Goal: Book appointment/travel/reservation

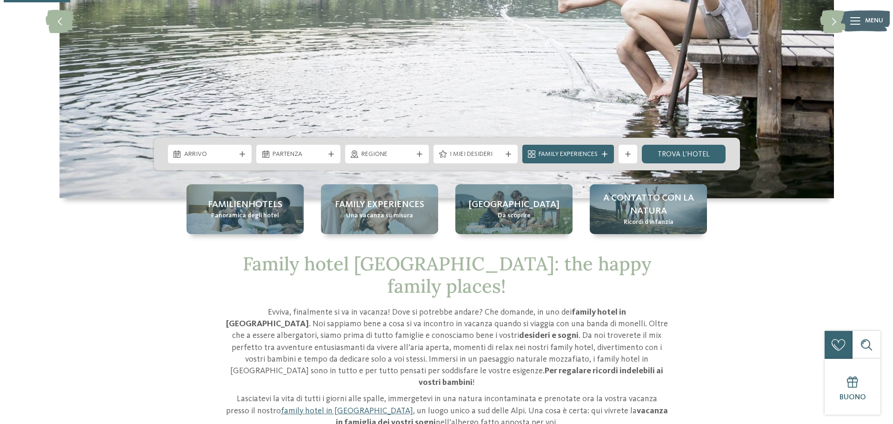
scroll to position [47, 0]
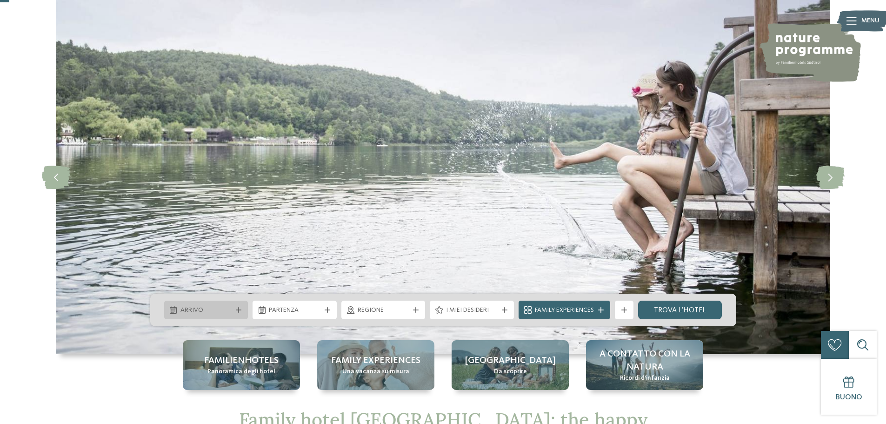
click at [238, 312] on icon at bounding box center [239, 310] width 6 height 6
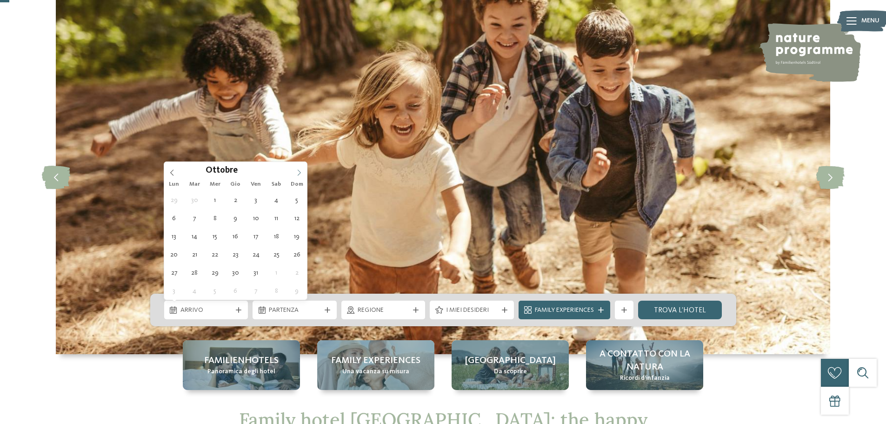
click at [298, 171] on icon at bounding box center [299, 172] width 7 height 7
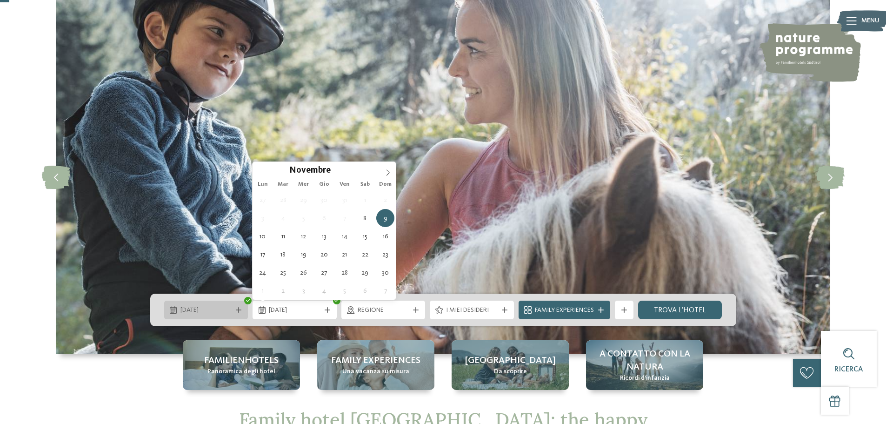
click at [236, 308] on icon at bounding box center [239, 310] width 6 height 6
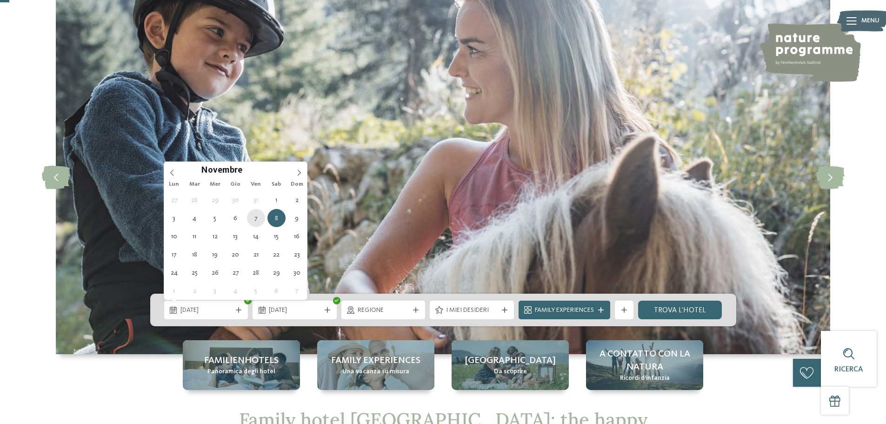
type div "[DATE]"
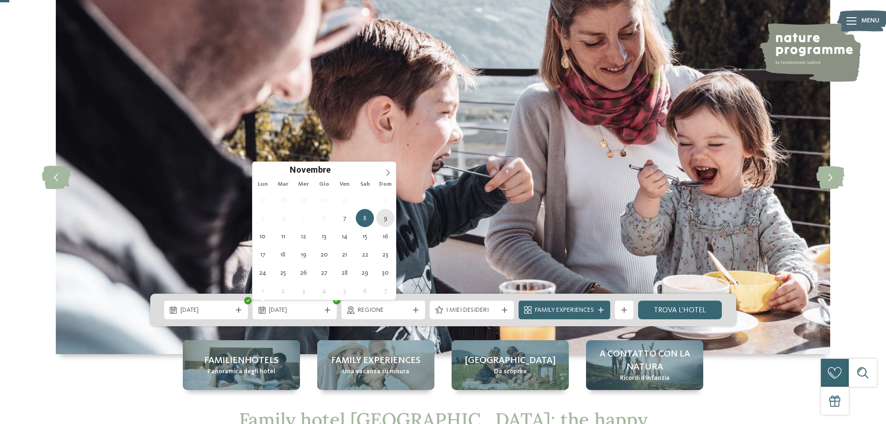
type div "[DATE]"
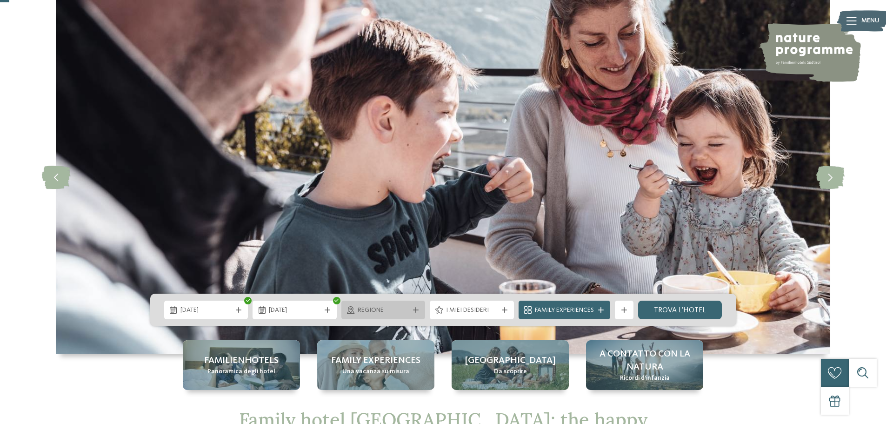
click at [397, 310] on span "Regione" at bounding box center [384, 310] width 52 height 9
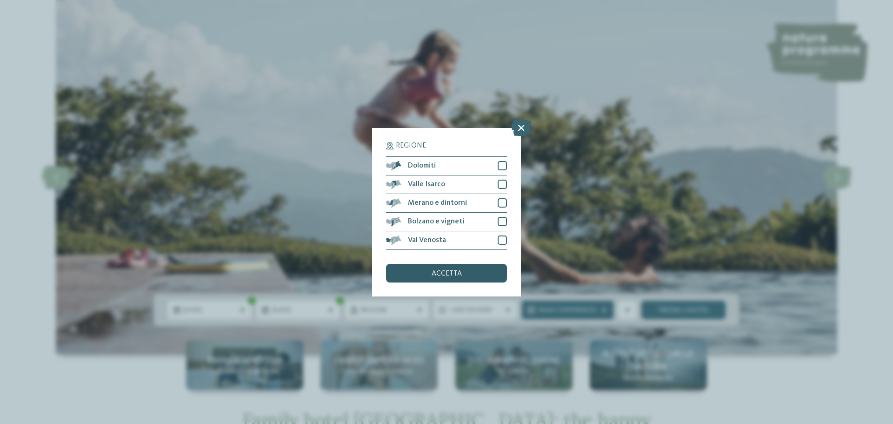
click at [487, 271] on div "accetta" at bounding box center [446, 273] width 121 height 19
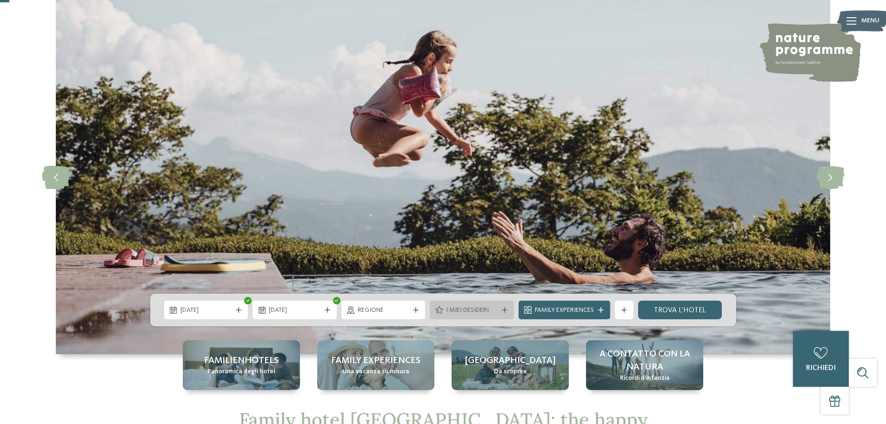
click at [461, 309] on span "I miei desideri" at bounding box center [472, 310] width 52 height 9
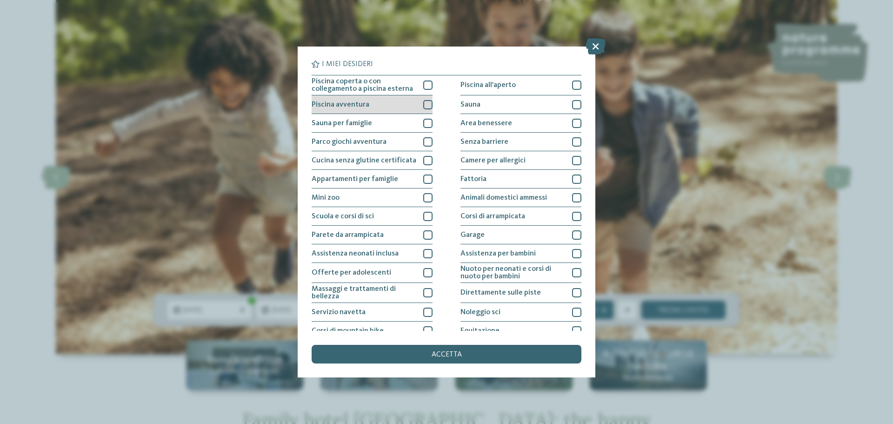
click at [428, 106] on div at bounding box center [427, 104] width 9 height 9
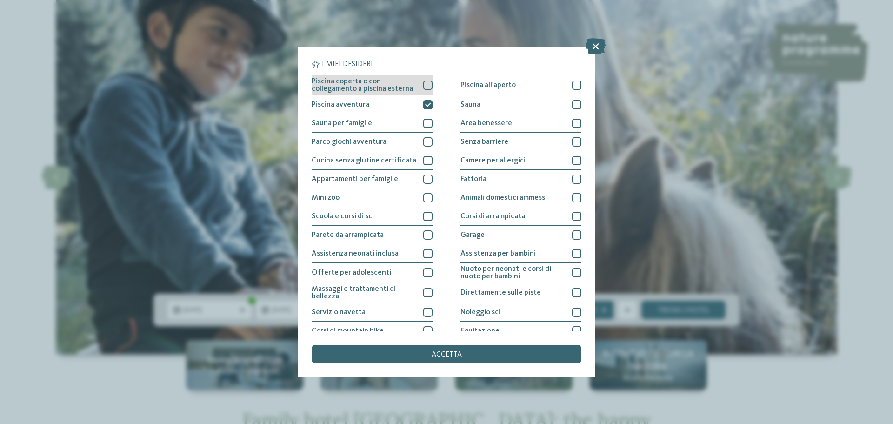
click at [423, 87] on div at bounding box center [427, 84] width 9 height 9
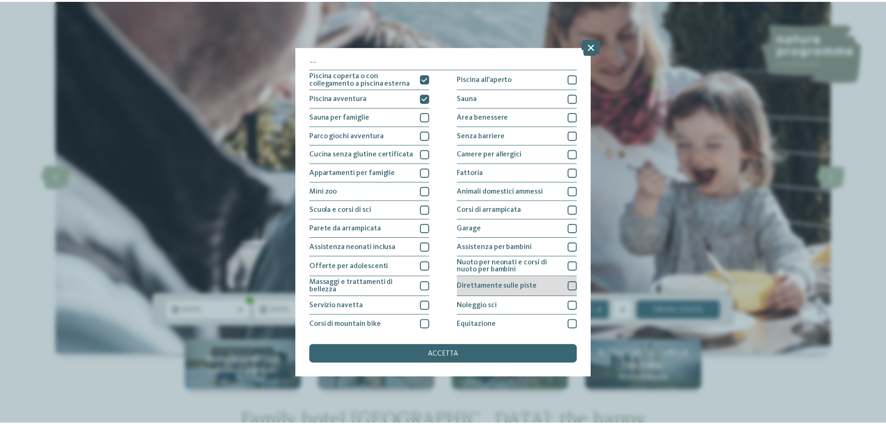
scroll to position [0, 0]
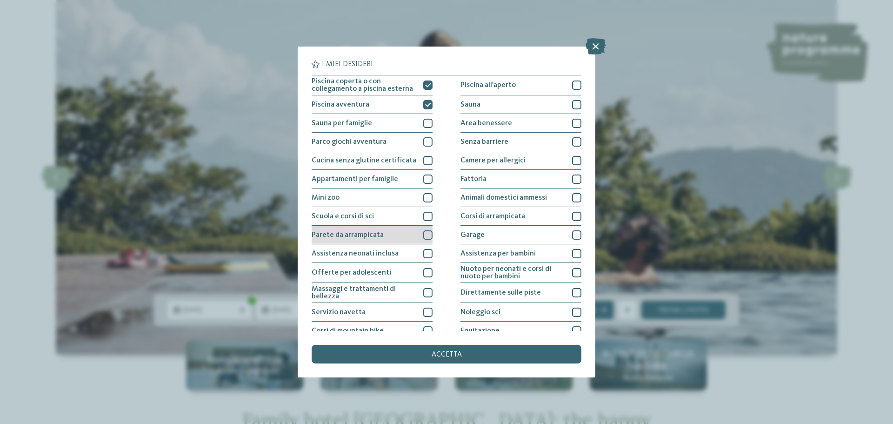
click at [428, 234] on div at bounding box center [427, 234] width 9 height 9
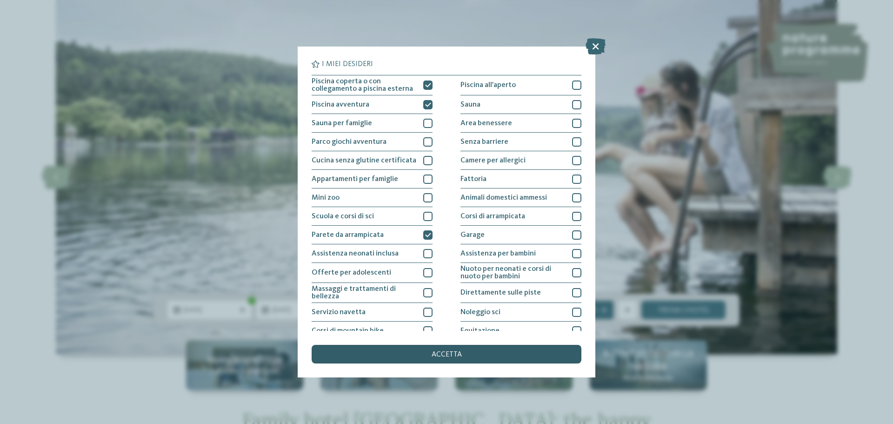
click at [454, 358] on span "accetta" at bounding box center [447, 354] width 30 height 7
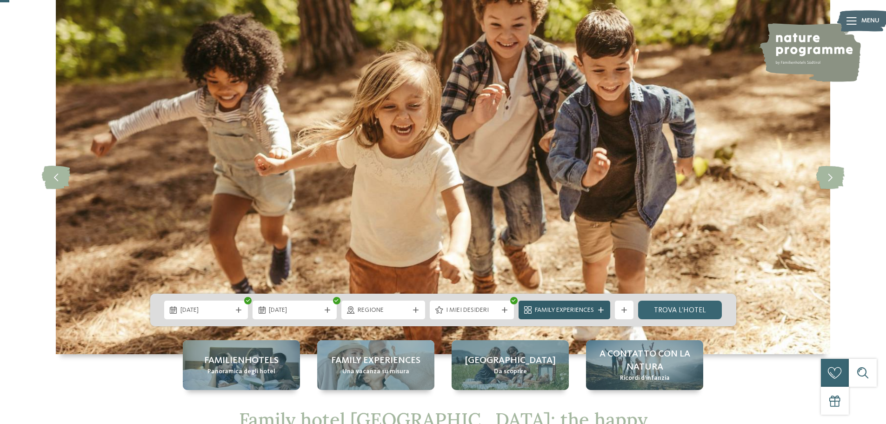
click at [588, 313] on span "Family Experiences" at bounding box center [564, 310] width 59 height 9
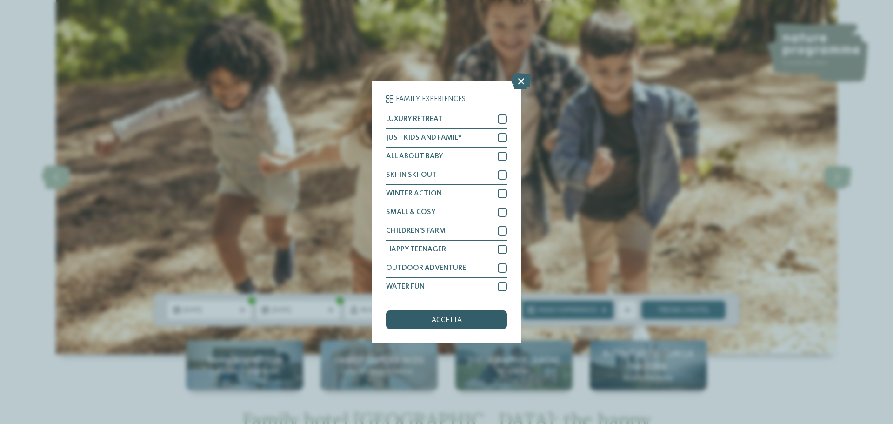
click at [476, 319] on div "accetta" at bounding box center [446, 319] width 121 height 19
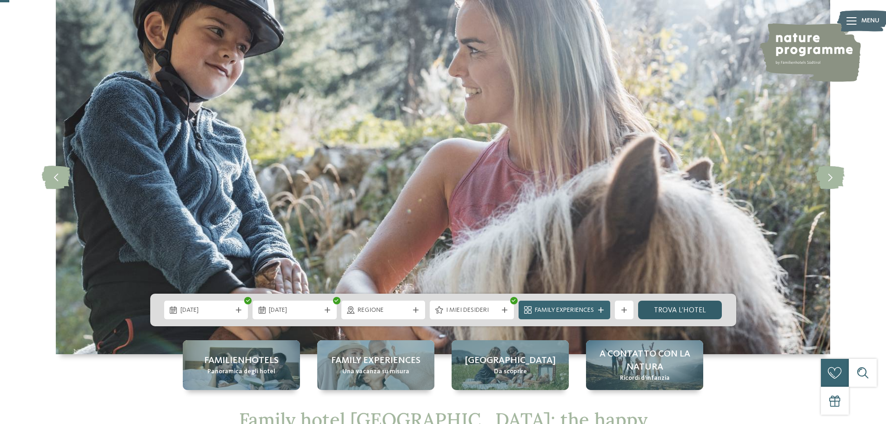
click at [681, 314] on link "trova l’hotel" at bounding box center [680, 310] width 84 height 19
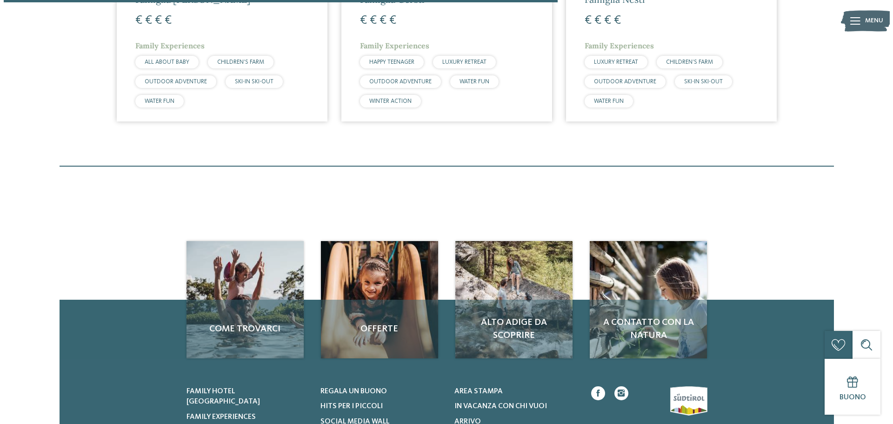
scroll to position [295, 0]
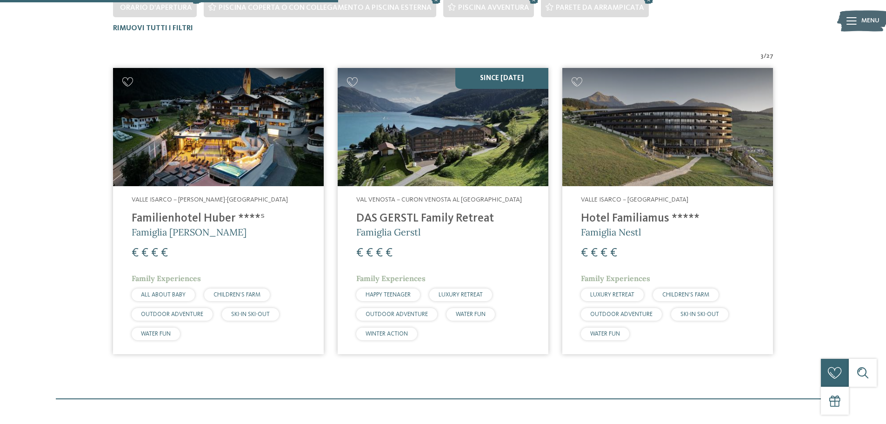
click at [618, 209] on div "Valle Isarco – [GEOGRAPHIC_DATA] Hotel Familiamus ***** Famiglia Nestl € € € € …" at bounding box center [668, 270] width 211 height 168
